Goal: Communication & Community: Answer question/provide support

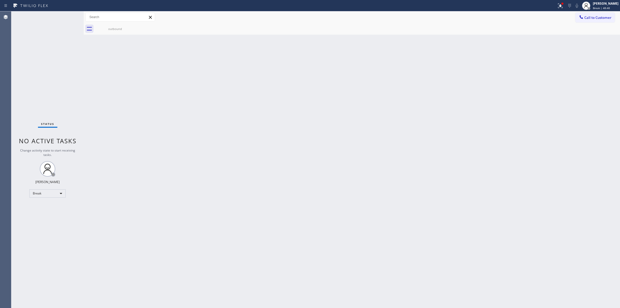
click at [534, 83] on div "Back to Dashboard Change Sender ID Customers Technicians Select a contact Outbo…" at bounding box center [352, 159] width 536 height 296
click at [604, 3] on div "[PERSON_NAME]" at bounding box center [606, 3] width 26 height 4
click at [598, 33] on button "Unavailable" at bounding box center [594, 34] width 52 height 7
click at [582, 16] on icon at bounding box center [580, 16] width 5 height 5
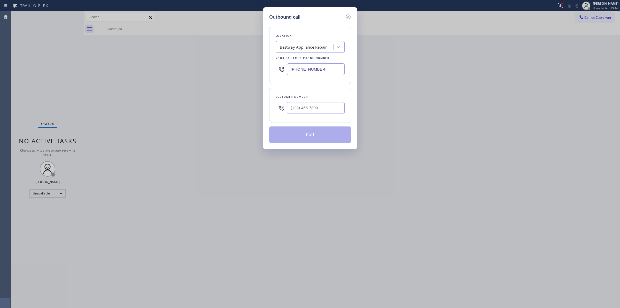
drag, startPoint x: 312, startPoint y: 36, endPoint x: 301, endPoint y: 47, distance: 15.9
click at [308, 40] on div "Location Bestway Appliance Repair Your caller id phone number [PHONE_NUMBER]" at bounding box center [310, 55] width 82 height 57
paste input "US Electrical Repair"
click at [281, 46] on input "US Electrical Repairs" at bounding box center [299, 47] width 38 height 4
click at [315, 45] on input "US Electrical Repairs" at bounding box center [298, 47] width 37 height 4
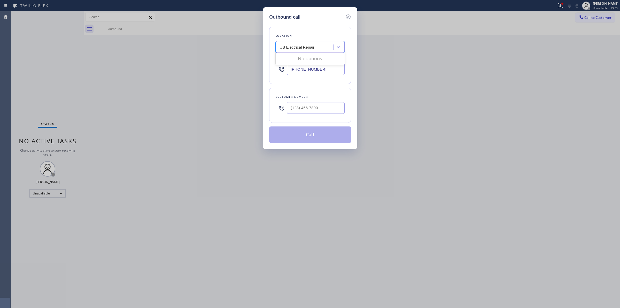
type input "US Electrical Repair"
click at [310, 49] on input "US Electrical Repair" at bounding box center [297, 47] width 35 height 4
paste input "US Electrical Repair"
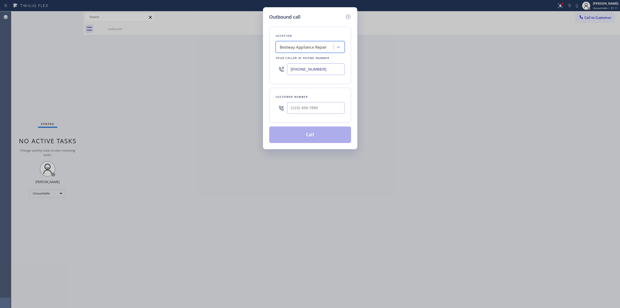
click at [302, 51] on div "Bestway Appliance Repair" at bounding box center [305, 47] width 56 height 9
click at [285, 46] on input "US Electrical Repair" at bounding box center [297, 47] width 35 height 4
click at [287, 47] on input "US Electrical Repair" at bounding box center [297, 47] width 35 height 4
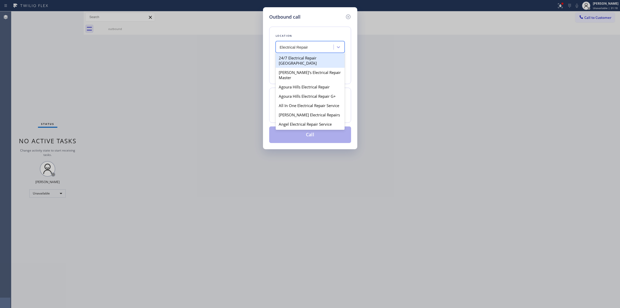
paste input "US Electrical Repair"
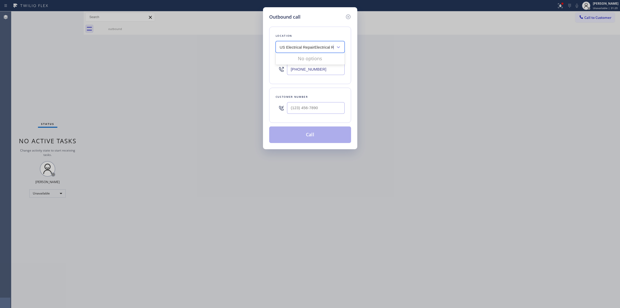
click at [314, 47] on input "US Electrical RepairElectrical Repair" at bounding box center [311, 47] width 63 height 4
paste input "text"
type input "US Electrical Repair"
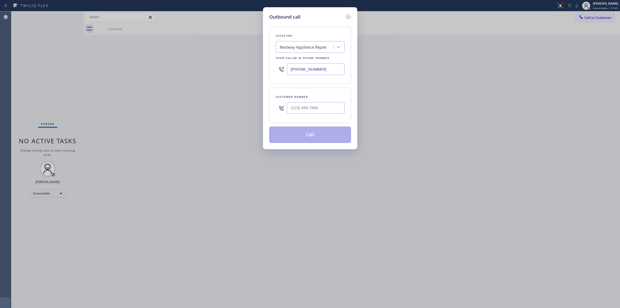
drag, startPoint x: 297, startPoint y: 279, endPoint x: 82, endPoint y: 320, distance: 219.2
drag, startPoint x: 82, startPoint y: 320, endPoint x: 322, endPoint y: 229, distance: 257.1
click at [322, 229] on div "Outbound call Location Bestway Appliance Repair Your caller id phone number [PH…" at bounding box center [310, 154] width 620 height 308
drag, startPoint x: 614, startPoint y: 184, endPoint x: 459, endPoint y: 320, distance: 206.8
drag, startPoint x: 459, startPoint y: 320, endPoint x: 405, endPoint y: 212, distance: 120.8
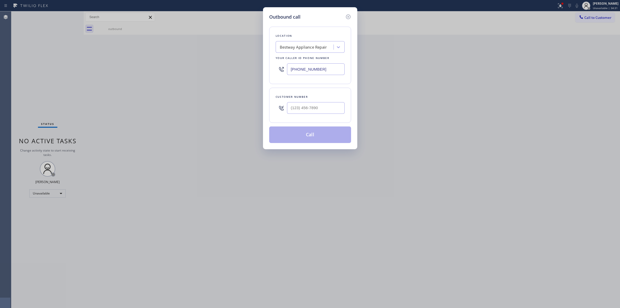
click at [405, 212] on div "Outbound call Location Bestway Appliance Repair Your caller id phone number [PH…" at bounding box center [310, 154] width 620 height 308
click at [310, 45] on div "Bestway Appliance Repair" at bounding box center [303, 47] width 47 height 6
paste input "US Electrical"
type input "US Electrical"
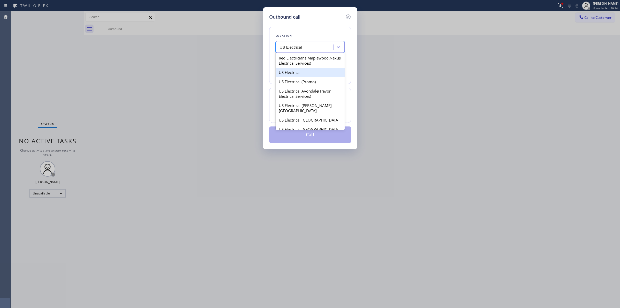
click at [292, 77] on div "US Electrical" at bounding box center [310, 72] width 69 height 9
type input "[PHONE_NUMBER]"
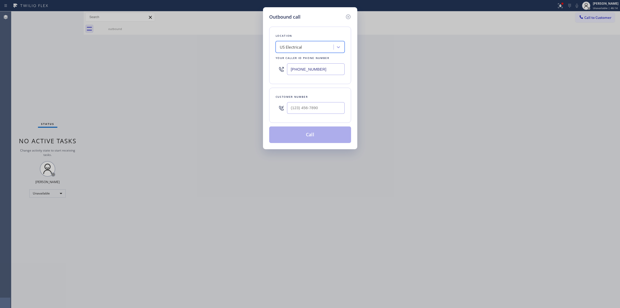
click at [310, 66] on input "[PHONE_NUMBER]" at bounding box center [316, 69] width 58 height 12
click at [322, 73] on input "[PHONE_NUMBER]" at bounding box center [316, 69] width 58 height 12
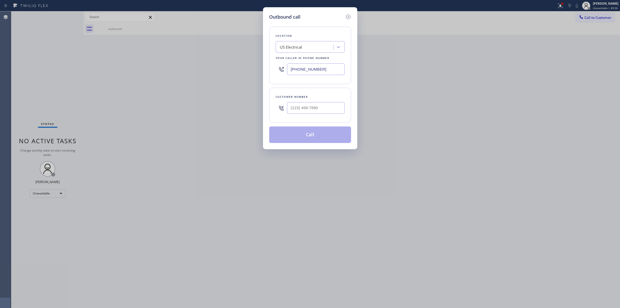
click at [322, 73] on input "[PHONE_NUMBER]" at bounding box center [316, 69] width 58 height 12
click at [349, 16] on icon at bounding box center [348, 17] width 6 height 6
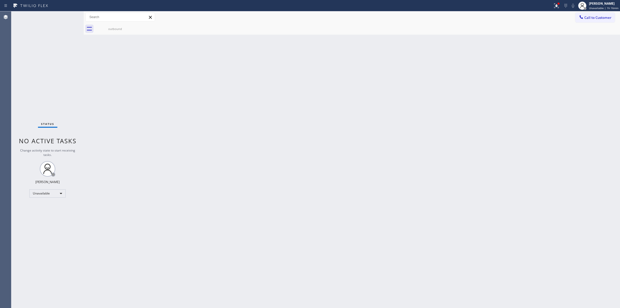
click at [591, 21] on button "Call to Customer" at bounding box center [595, 18] width 40 height 10
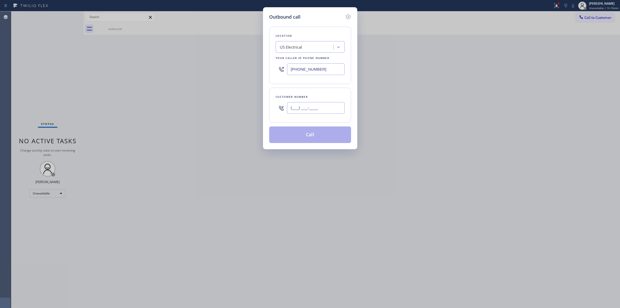
paste input "818) 415-4614"
click at [305, 110] on input "(___) ___-____" at bounding box center [316, 108] width 58 height 12
type input "[PHONE_NUMBER]"
click at [315, 51] on div "US Electrical" at bounding box center [305, 47] width 56 height 9
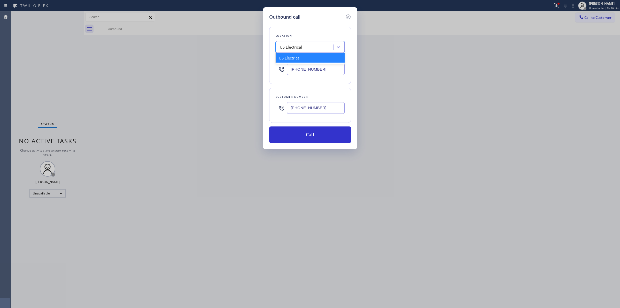
paste input "5 Star Appliance Repair"
type input "5 Star Appliance Repair"
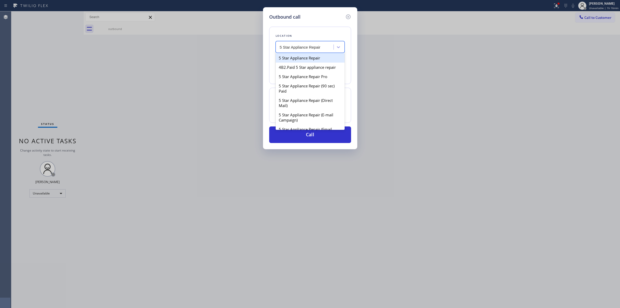
click at [298, 58] on div "5 Star Appliance Repair" at bounding box center [310, 57] width 69 height 9
type input "[PHONE_NUMBER]"
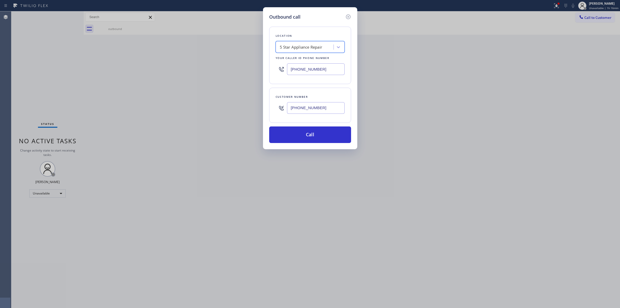
click at [317, 72] on input "[PHONE_NUMBER]" at bounding box center [316, 69] width 58 height 12
click at [310, 135] on button "Call" at bounding box center [310, 134] width 82 height 17
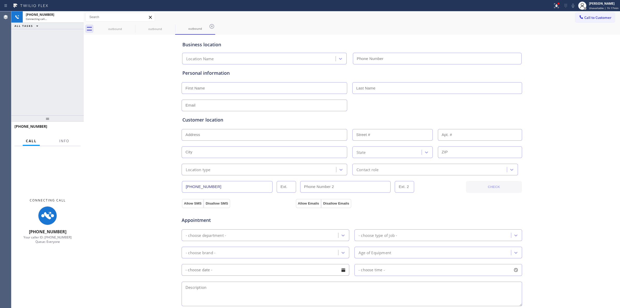
type input "[PHONE_NUMBER]"
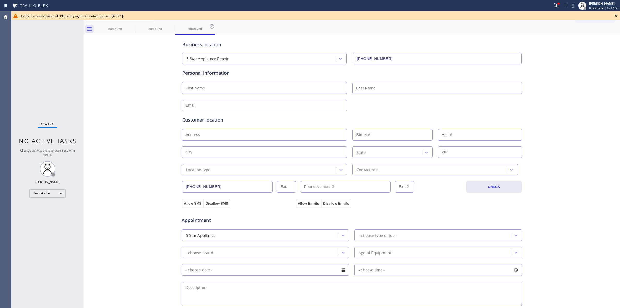
drag, startPoint x: 597, startPoint y: 36, endPoint x: 609, endPoint y: 17, distance: 22.3
click at [598, 34] on div "outbound outbound outbound Call to Customer Outbound call Location 5 Star Appli…" at bounding box center [352, 205] width 536 height 389
click at [616, 15] on icon at bounding box center [616, 16] width 6 height 6
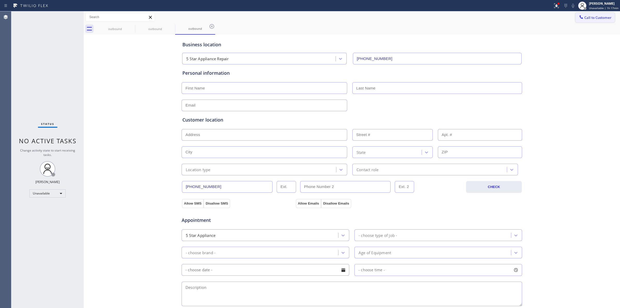
click at [583, 20] on button "Call to Customer" at bounding box center [595, 18] width 40 height 10
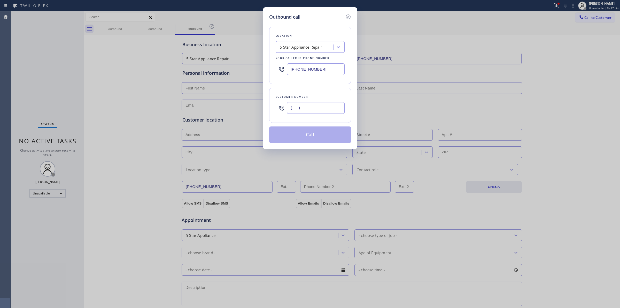
click at [295, 105] on input "(___) ___-____" at bounding box center [316, 108] width 58 height 12
paste input "855) 731-4952"
drag, startPoint x: 322, startPoint y: 109, endPoint x: 243, endPoint y: 109, distance: 79.0
click at [243, 109] on div "Outbound call Location 5 Star Appliance Repair Your caller id phone number [PHO…" at bounding box center [310, 154] width 620 height 308
paste input "18) 415-4614"
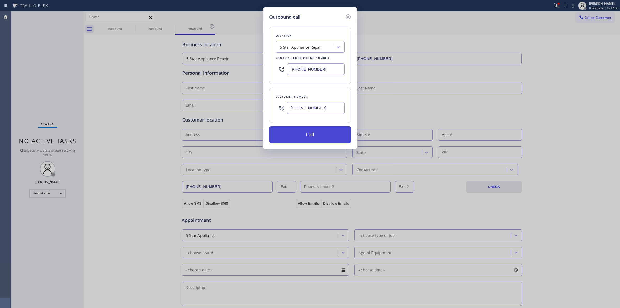
type input "[PHONE_NUMBER]"
click at [330, 135] on button "Call" at bounding box center [310, 134] width 82 height 17
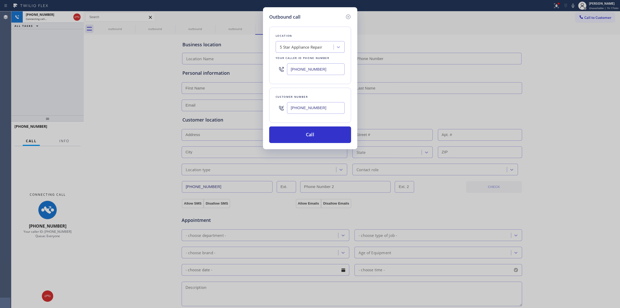
type input "[PHONE_NUMBER]"
click at [347, 16] on icon at bounding box center [348, 16] width 5 height 5
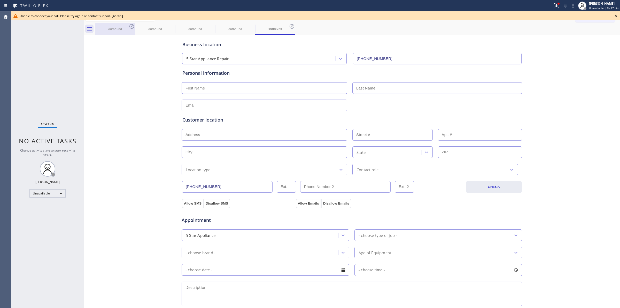
click at [126, 25] on div "outbound" at bounding box center [115, 29] width 39 height 12
click at [129, 25] on icon at bounding box center [132, 26] width 6 height 6
click at [0, 0] on icon at bounding box center [0, 0] width 0 height 0
click at [209, 25] on icon at bounding box center [212, 26] width 6 height 6
click at [0, 0] on icon at bounding box center [0, 0] width 0 height 0
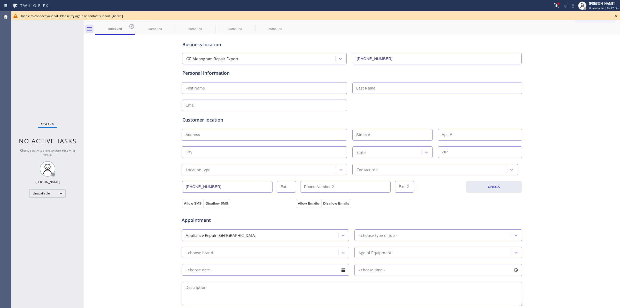
click at [0, 0] on icon at bounding box center [0, 0] width 0 height 0
click at [132, 25] on div "outbound outbound outbound outbound outbound" at bounding box center [357, 29] width 525 height 12
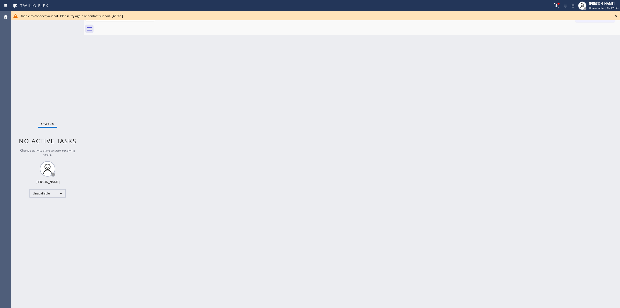
click at [616, 15] on icon at bounding box center [616, 16] width 6 height 6
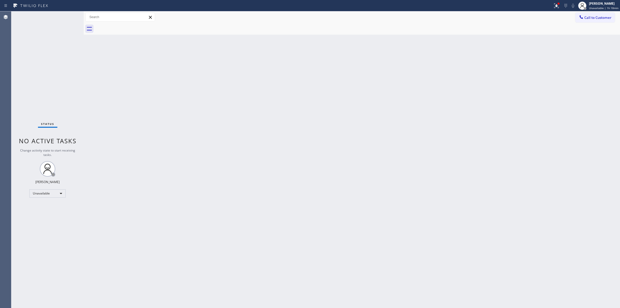
click at [389, 192] on div "Back to Dashboard Change Sender ID Customers Technicians Select a contact Outbo…" at bounding box center [352, 159] width 536 height 296
click at [602, 17] on span "Call to Customer" at bounding box center [597, 17] width 27 height 5
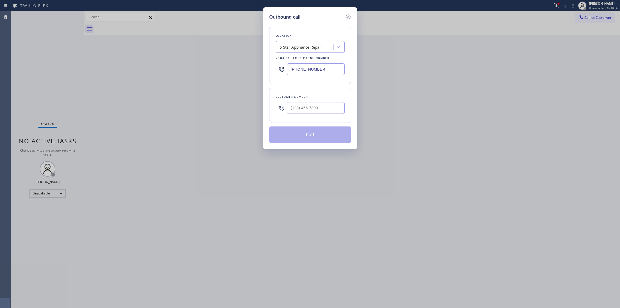
click at [322, 119] on div "Customer number" at bounding box center [310, 105] width 82 height 35
click at [320, 113] on input "(___) ___-____" at bounding box center [316, 108] width 58 height 12
paste input "818) 415-4614"
type input "[PHONE_NUMBER]"
click at [319, 132] on button "Call" at bounding box center [310, 134] width 82 height 17
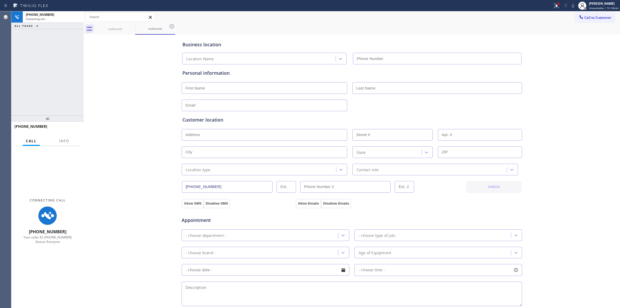
type input "[PHONE_NUMBER]"
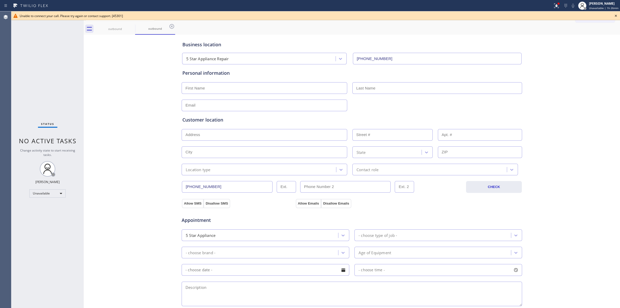
click at [615, 15] on icon at bounding box center [616, 16] width 6 height 6
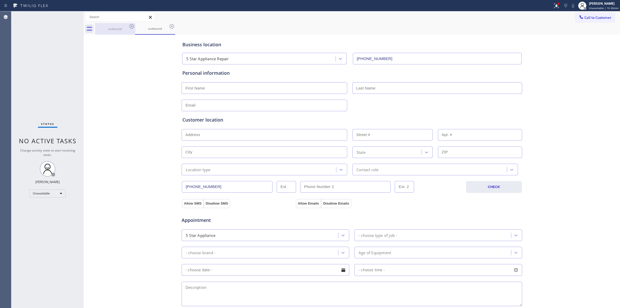
click at [123, 27] on div "outbound" at bounding box center [115, 29] width 39 height 4
click at [128, 26] on div "outbound" at bounding box center [115, 29] width 40 height 12
click at [129, 26] on icon at bounding box center [132, 26] width 6 height 6
click at [0, 0] on icon at bounding box center [0, 0] width 0 height 0
click at [130, 26] on div "outbound outbound" at bounding box center [357, 29] width 525 height 12
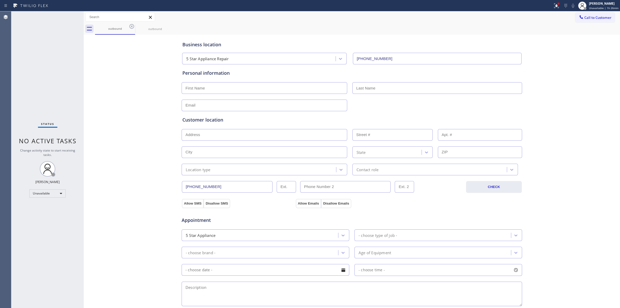
click at [130, 26] on div "outbound outbound" at bounding box center [357, 29] width 525 height 12
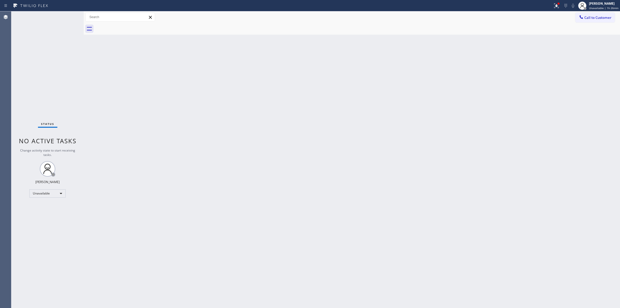
click at [130, 26] on div at bounding box center [357, 29] width 525 height 12
click at [610, 21] on button "Call to Customer" at bounding box center [595, 18] width 40 height 10
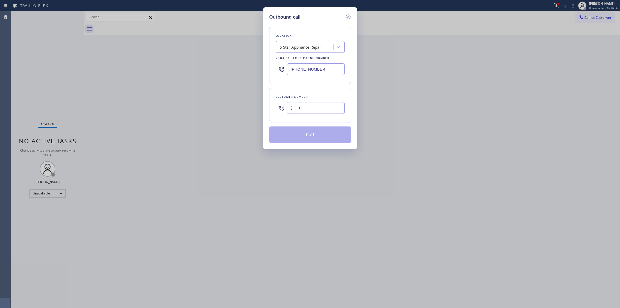
paste input "text"
click at [320, 108] on input "(___) ___-____" at bounding box center [316, 108] width 58 height 12
type input "(___) ___-____"
click at [306, 109] on input "(___) ___-____" at bounding box center [316, 108] width 58 height 12
paste input "text"
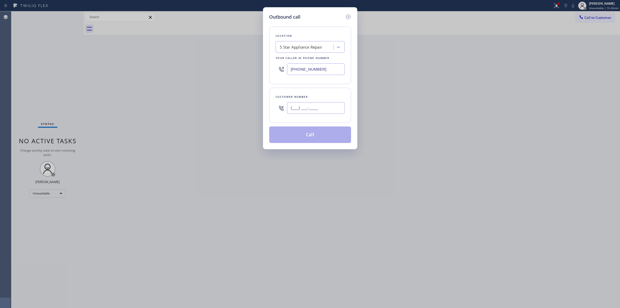
drag, startPoint x: 335, startPoint y: 107, endPoint x: 204, endPoint y: 111, distance: 131.0
click at [207, 112] on div "Outbound call Location 5 Star Appliance Repair Your caller id phone number [PHO…" at bounding box center [310, 154] width 620 height 308
paste input "text"
type input "(___) ___-____"
click at [331, 104] on input "(___) ___-____" at bounding box center [316, 108] width 58 height 12
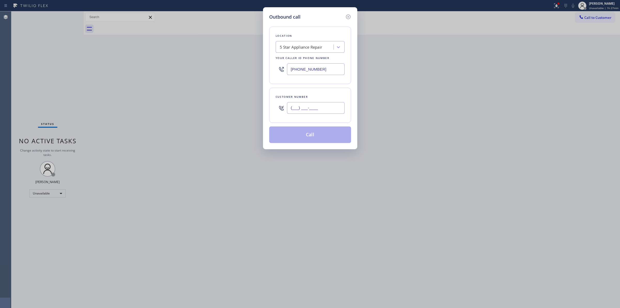
paste input "text"
click at [332, 109] on input "(___) ___-____" at bounding box center [316, 108] width 58 height 12
paste input "914) 374-1181"
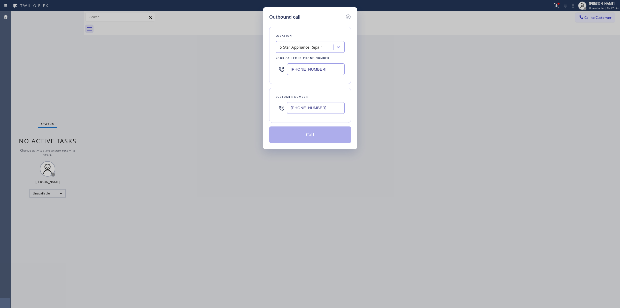
type input "[PHONE_NUMBER]"
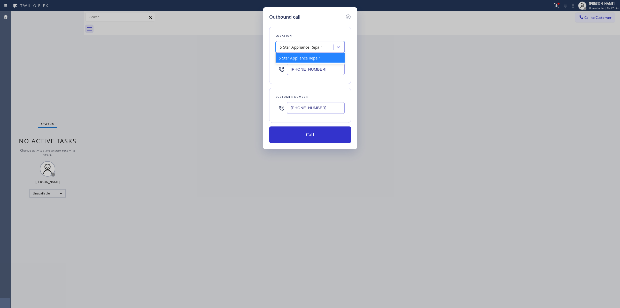
click at [325, 46] on div "5 Star Appliance Repair" at bounding box center [305, 47] width 56 height 9
paste input "Alliance"
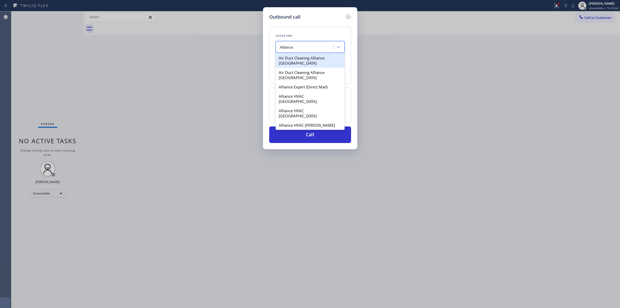
type input "Alliance"
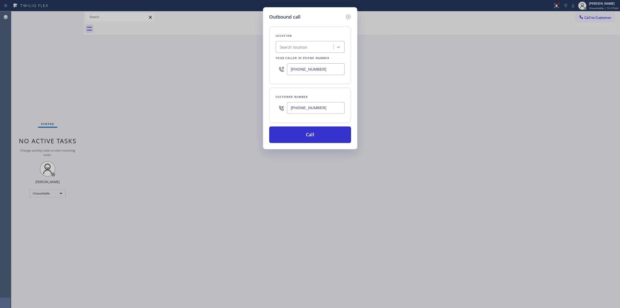
click at [311, 48] on div "Search location" at bounding box center [305, 47] width 56 height 9
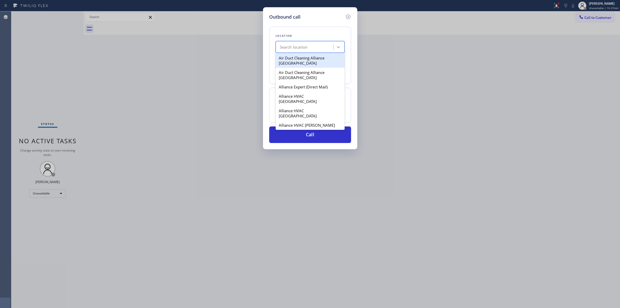
paste input "Home Alliance"
type input "Home Alliance"
click at [295, 57] on div "Home Alliance" at bounding box center [310, 57] width 69 height 9
type input "[PHONE_NUMBER]"
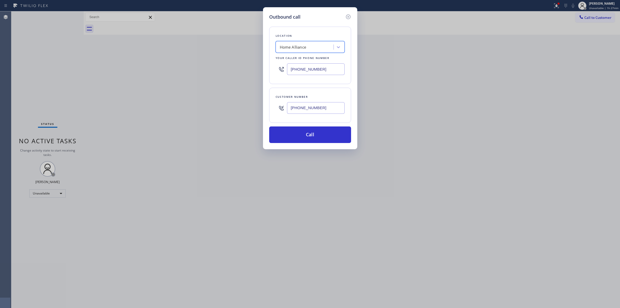
click at [330, 74] on input "[PHONE_NUMBER]" at bounding box center [316, 69] width 58 height 12
click at [319, 133] on button "Call" at bounding box center [310, 134] width 82 height 17
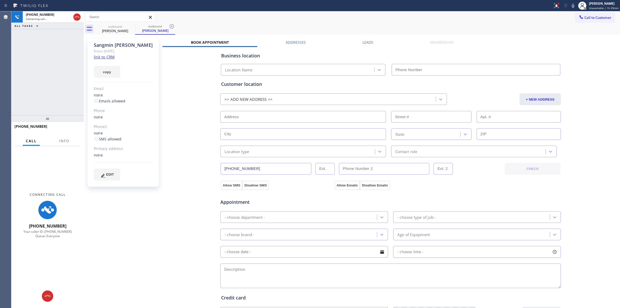
type input "[PHONE_NUMBER]"
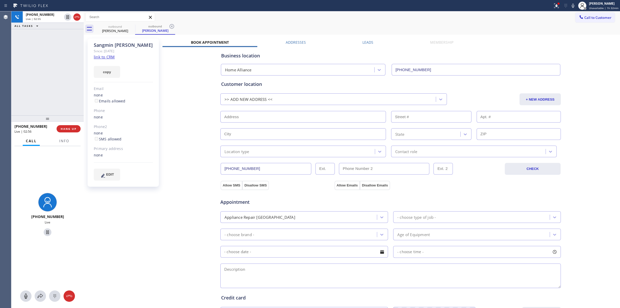
click at [193, 124] on div "Business location Home Alliance [PHONE_NUMBER] Personal information [PERSON_NAM…" at bounding box center [390, 209] width 456 height 324
click at [577, 5] on div at bounding box center [581, 5] width 11 height 11
click at [575, 6] on icon at bounding box center [573, 6] width 6 height 6
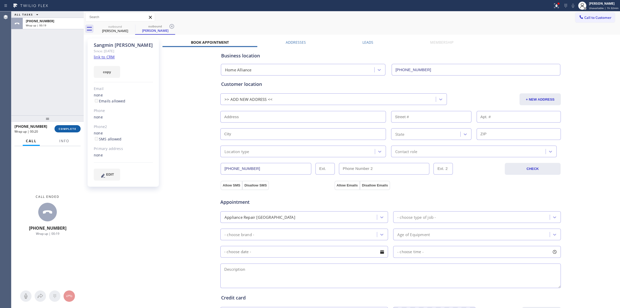
drag, startPoint x: 75, startPoint y: 130, endPoint x: 101, endPoint y: 130, distance: 26.1
click at [75, 130] on button "COMPLETE" at bounding box center [67, 128] width 26 height 7
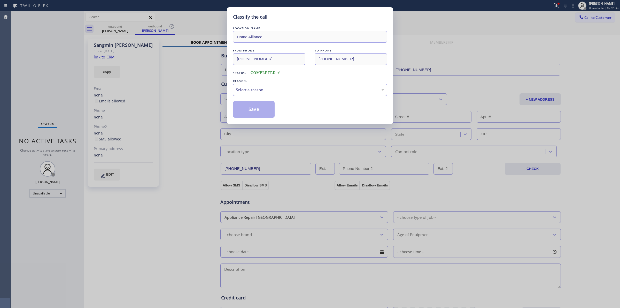
click at [263, 89] on div "Select a reason" at bounding box center [310, 90] width 148 height 6
click at [253, 102] on button "Save" at bounding box center [254, 109] width 42 height 17
